Goal: Information Seeking & Learning: Find specific page/section

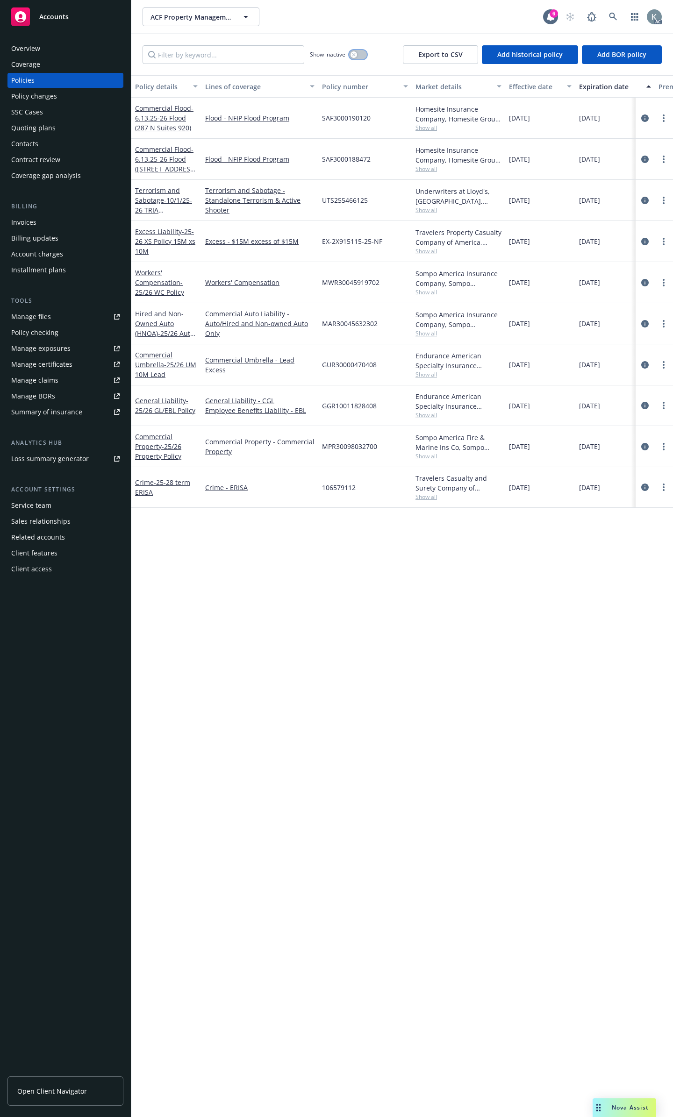
click at [362, 51] on button "button" at bounding box center [358, 54] width 18 height 9
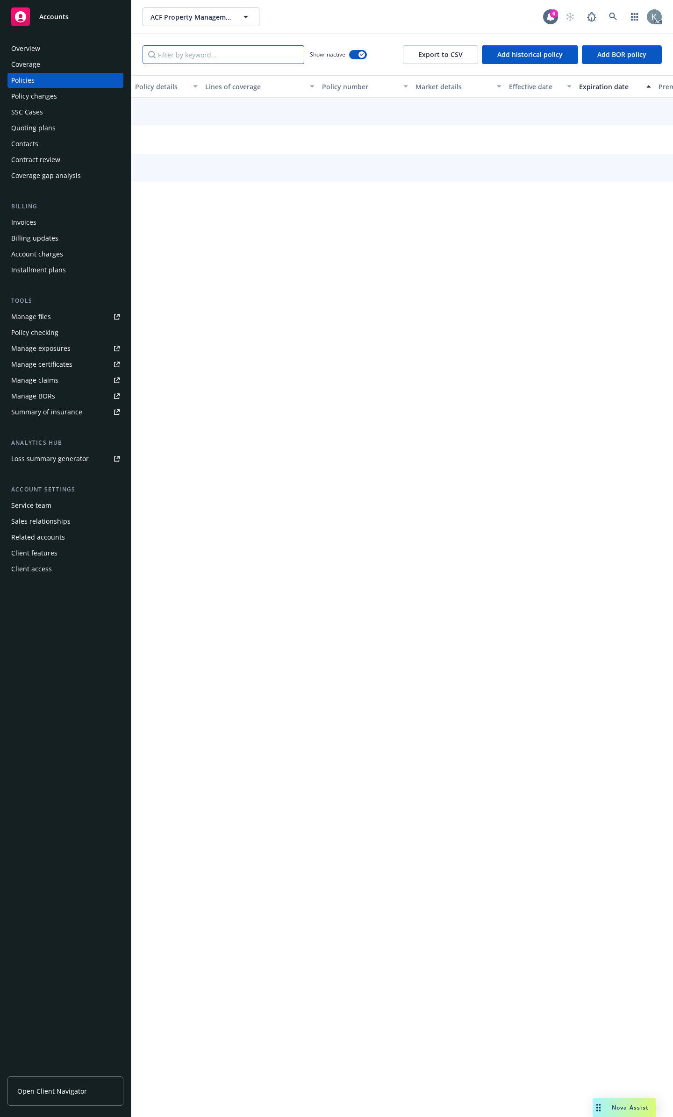
click at [295, 50] on input "Filter by keyword..." at bounding box center [223, 54] width 162 height 19
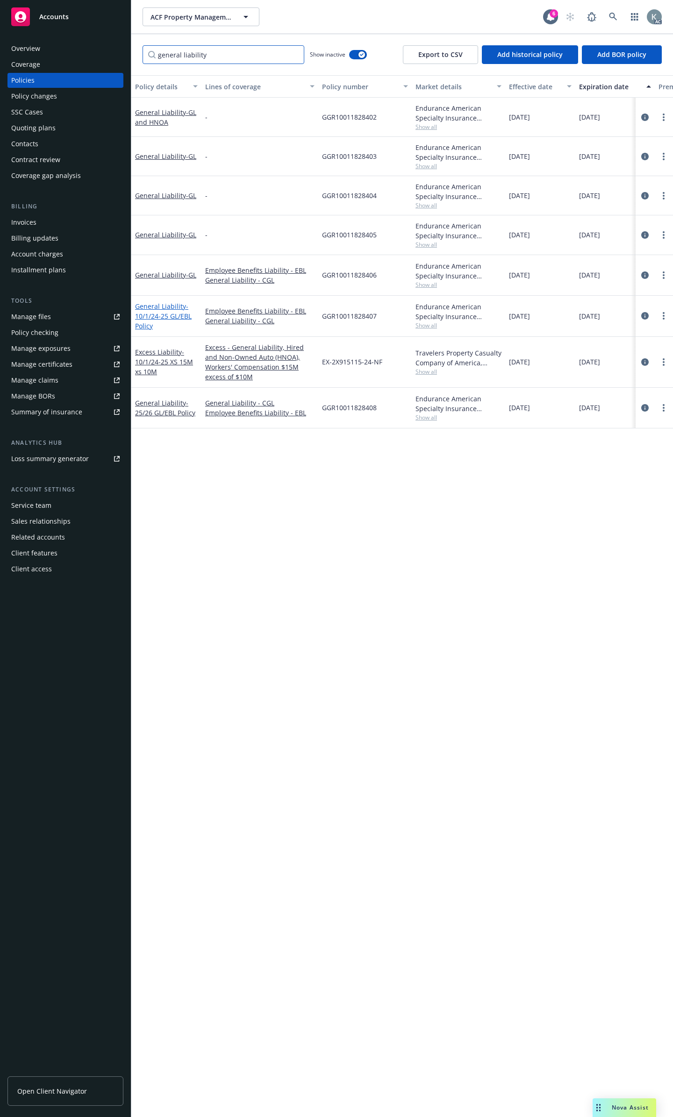
type input "general liability"
click at [182, 308] on span "- 10/1/24-25 GL/EBL Policy" at bounding box center [163, 316] width 57 height 28
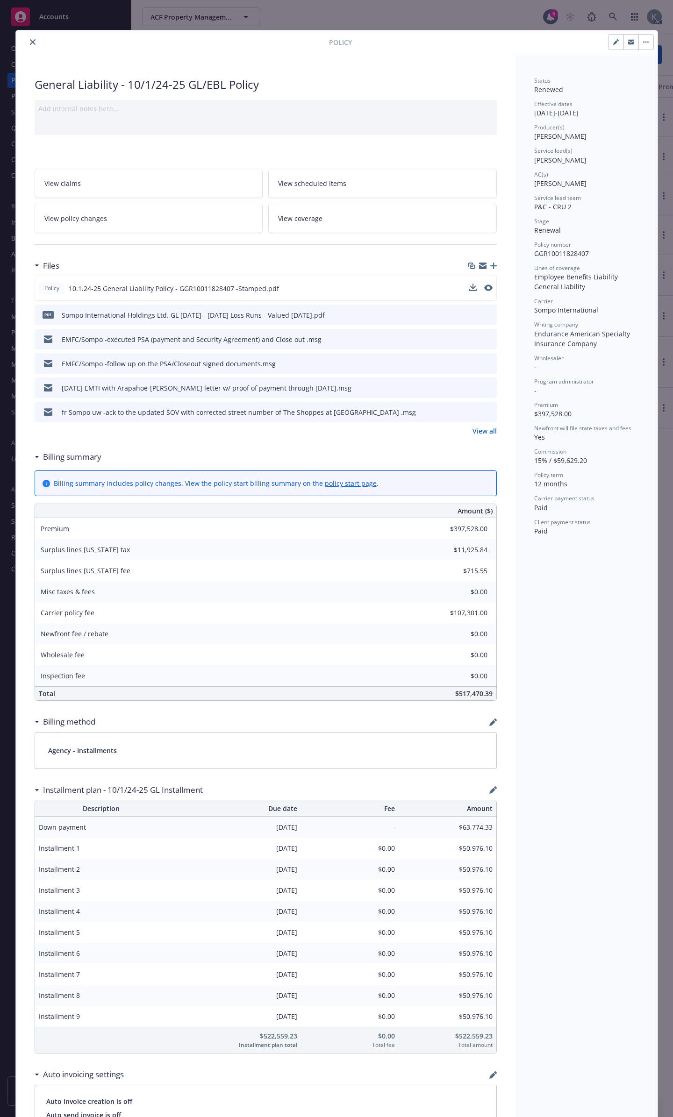
click at [485, 284] on button at bounding box center [488, 289] width 8 height 10
click at [484, 285] on icon "preview file" at bounding box center [487, 288] width 8 height 7
